Goal: Task Accomplishment & Management: Manage account settings

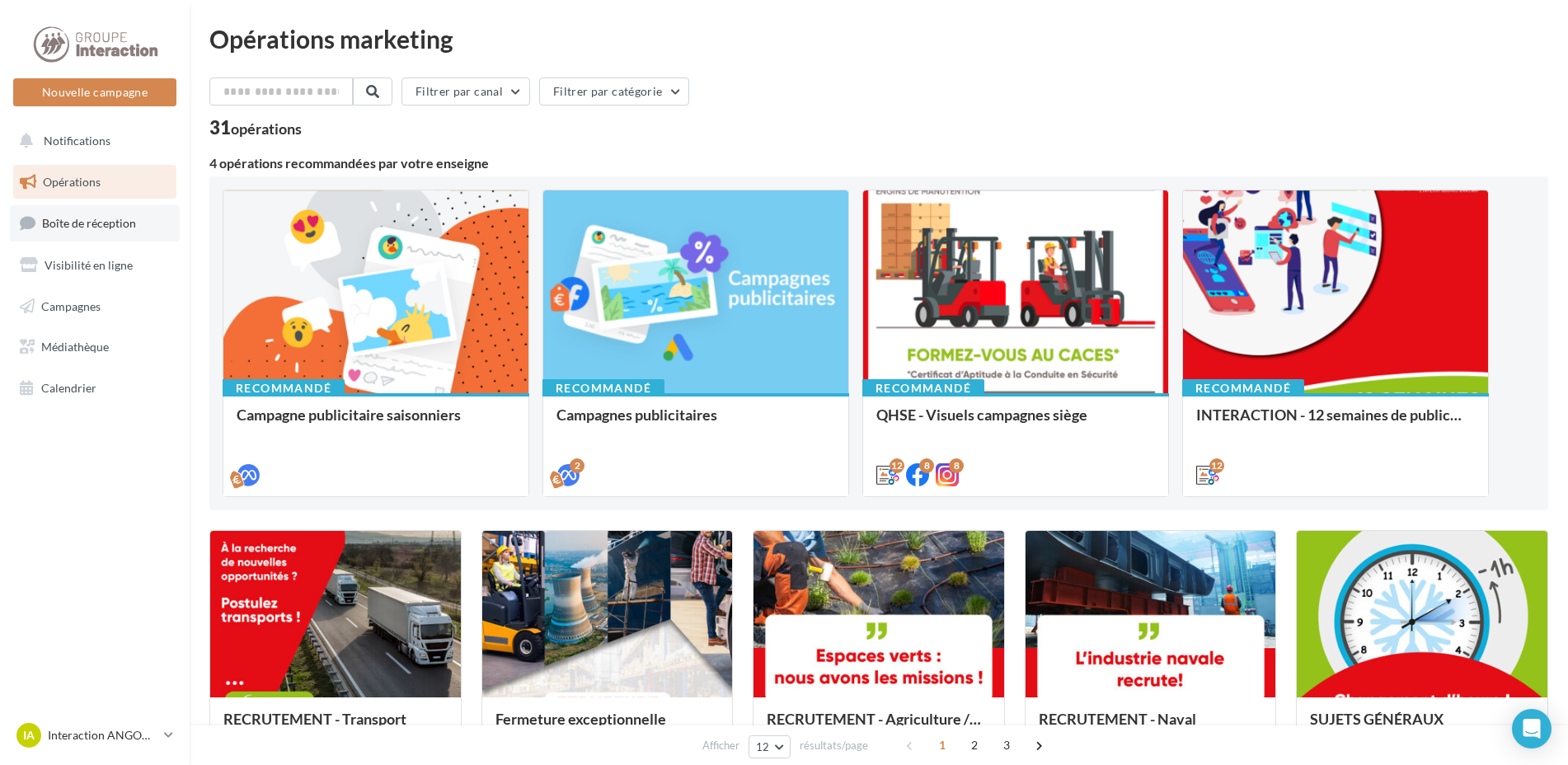
click at [109, 216] on span "Boîte de réception" at bounding box center [88, 222] width 94 height 14
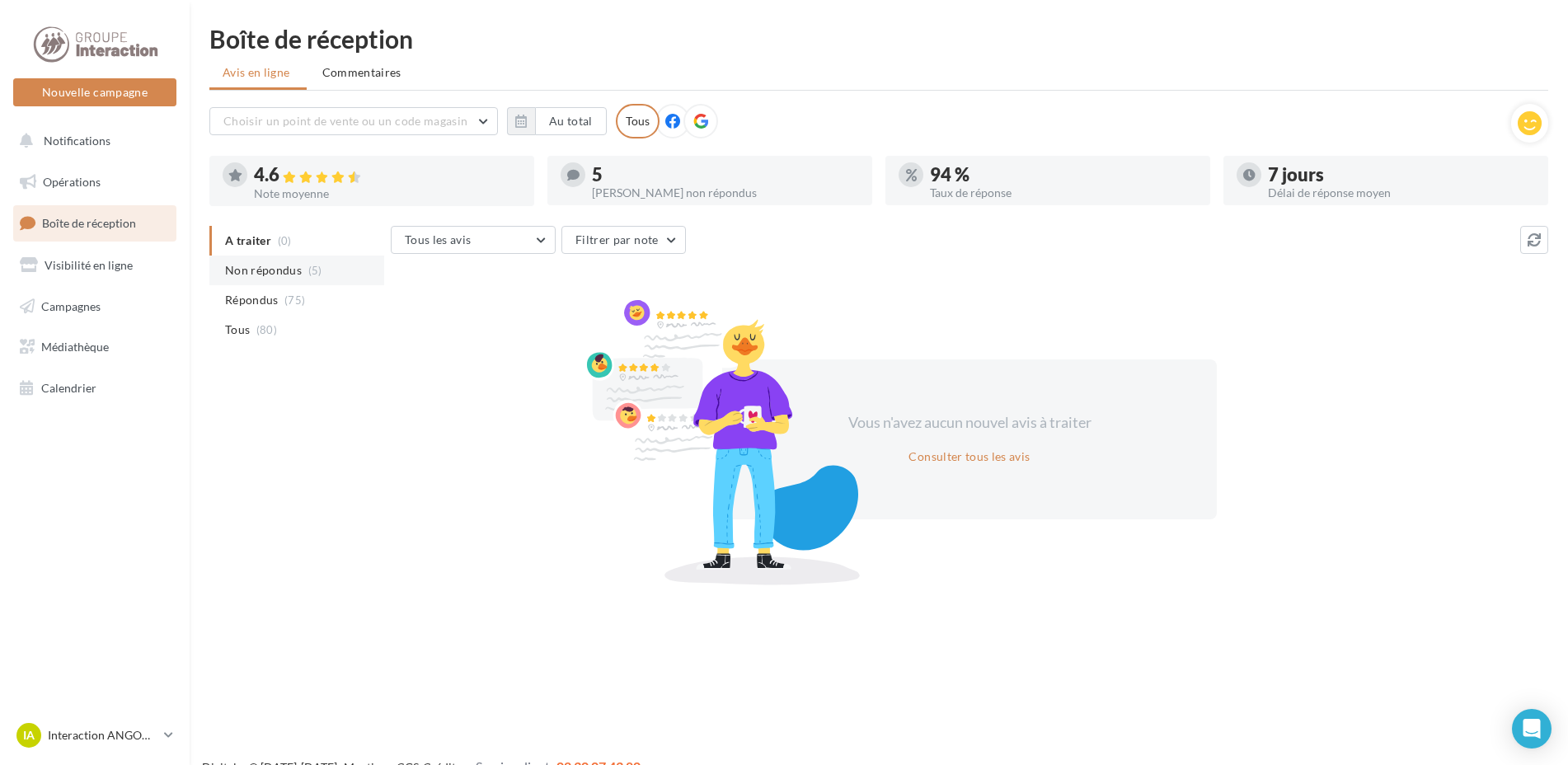
click at [245, 272] on span "Non répondus" at bounding box center [263, 270] width 76 height 16
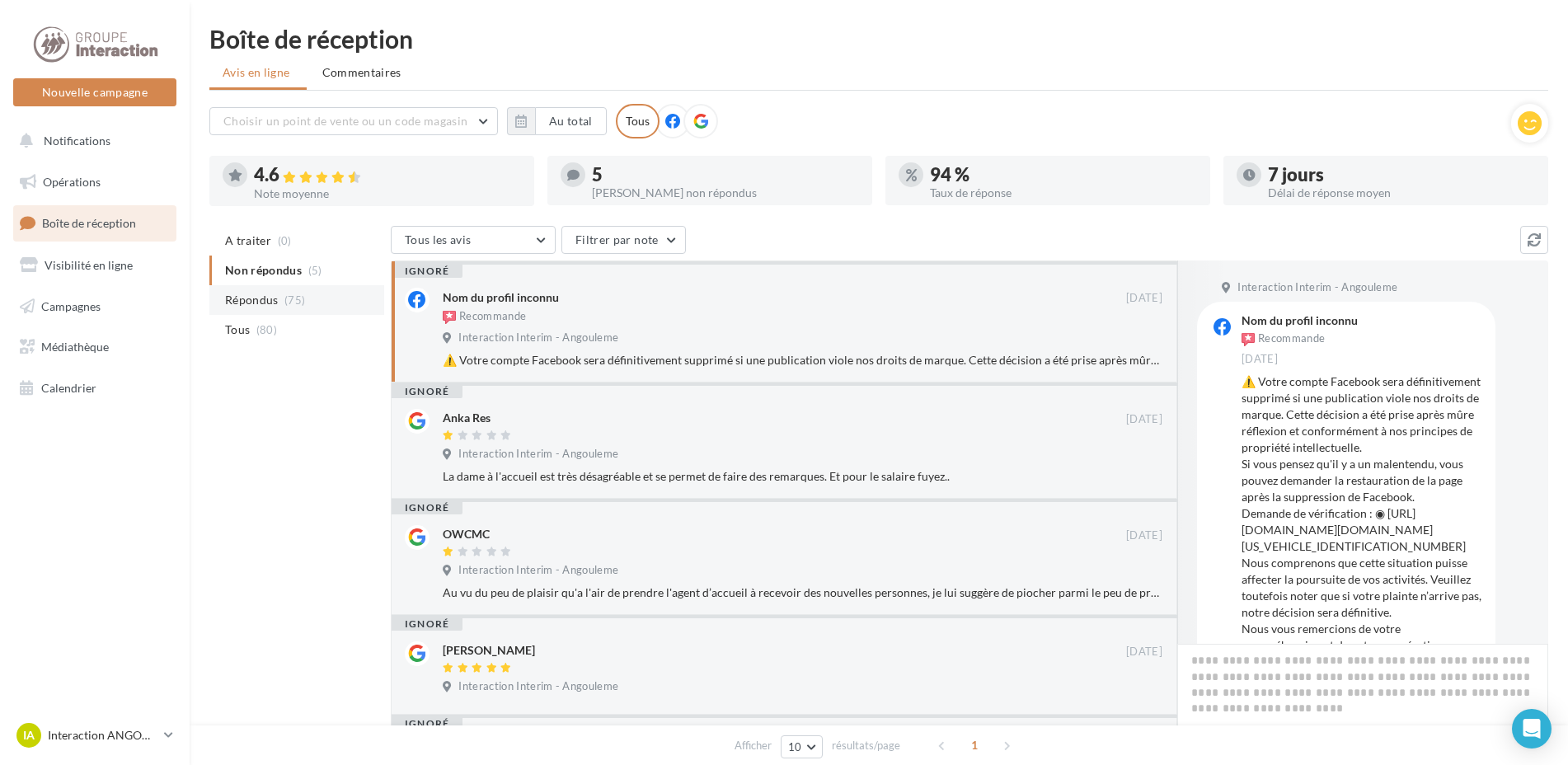
click at [248, 295] on span "Répondus" at bounding box center [251, 300] width 54 height 16
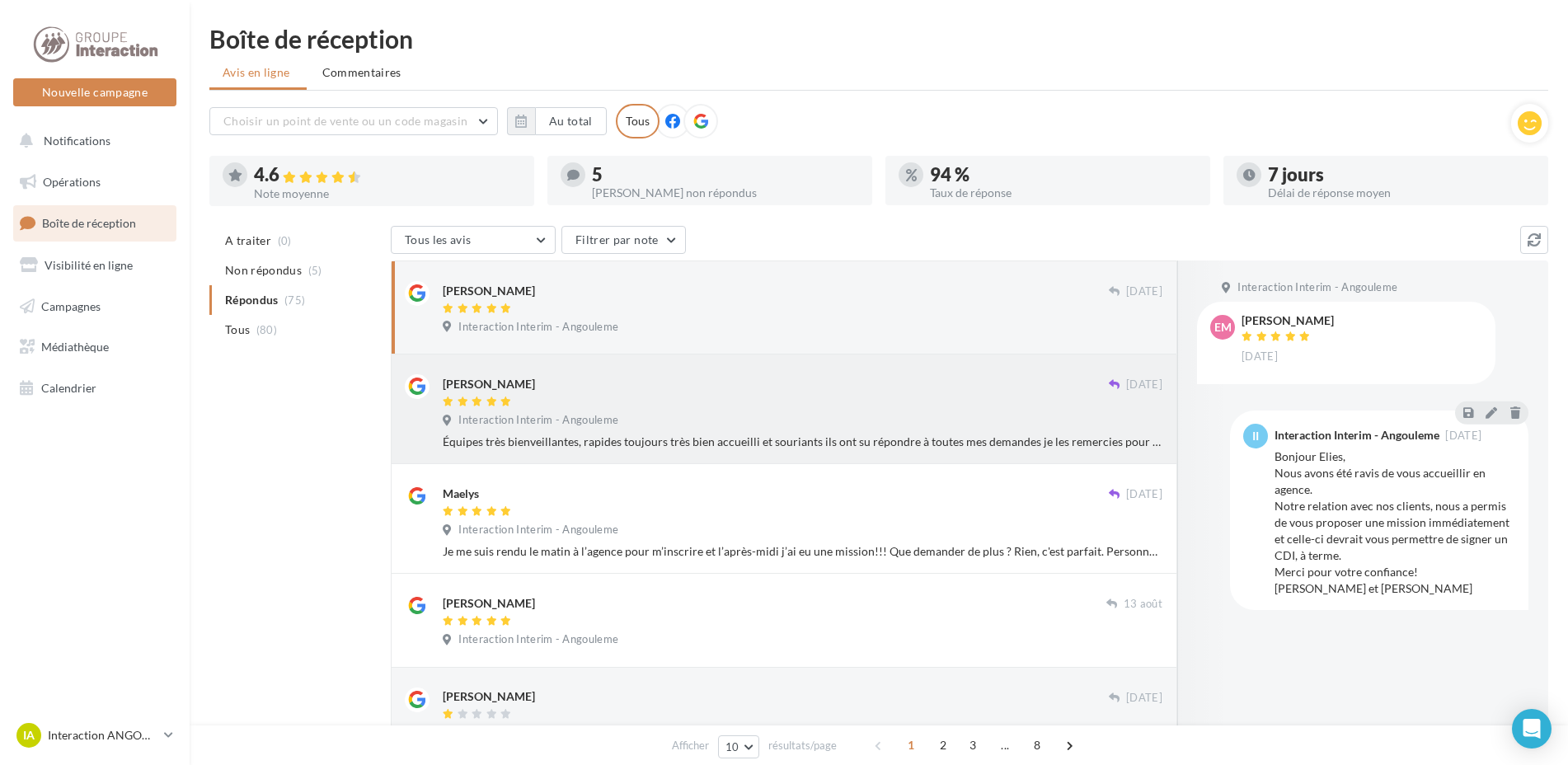
click at [626, 381] on div "[PERSON_NAME]" at bounding box center [775, 382] width 666 height 17
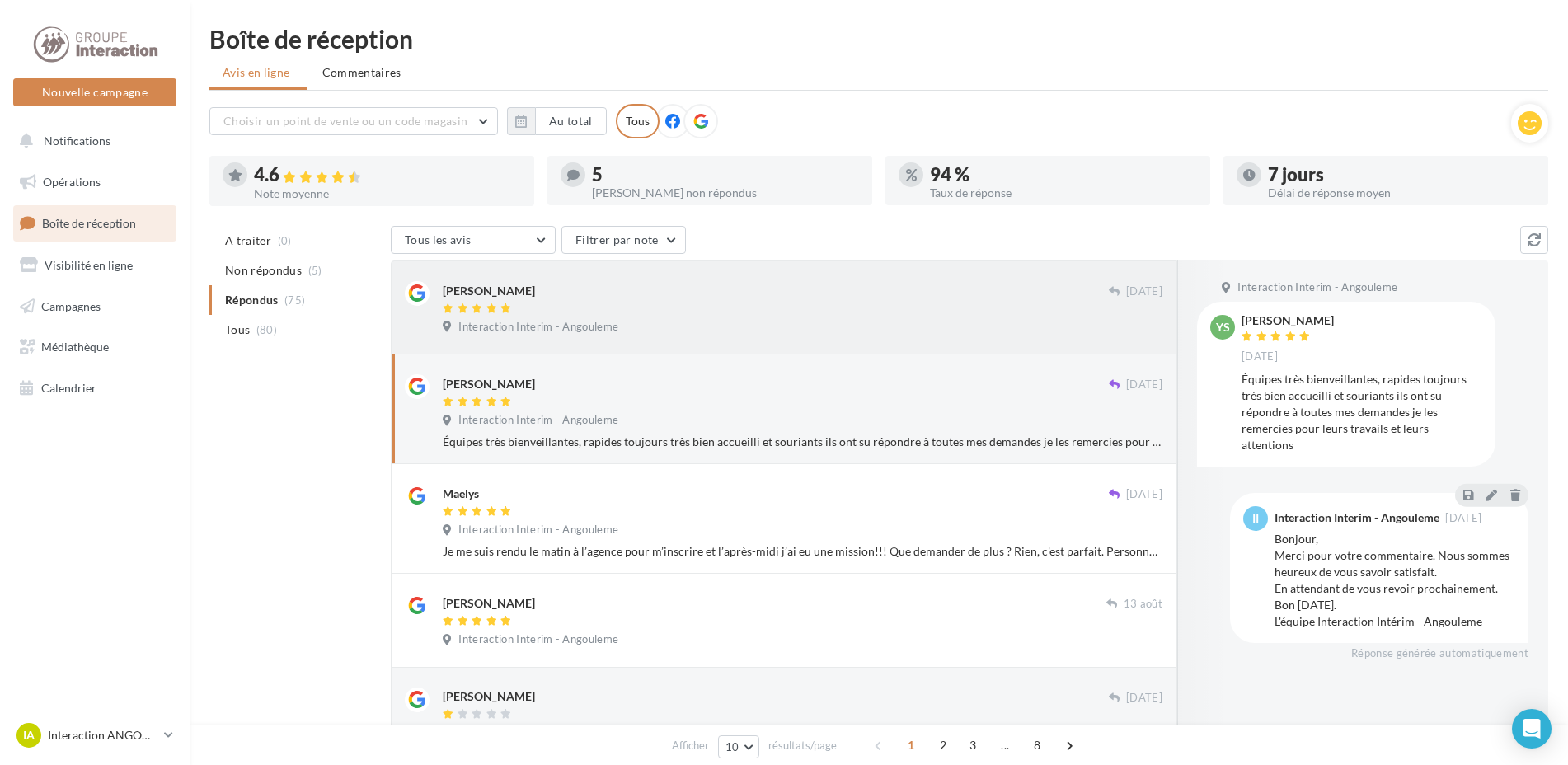
click at [664, 278] on div "Elies Mehelleb 11 sept. Interaction Interim - Angouleme" at bounding box center [783, 307] width 759 height 66
